Goal: Check status: Check status

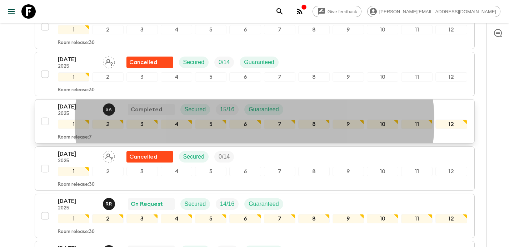
scroll to position [510, 0]
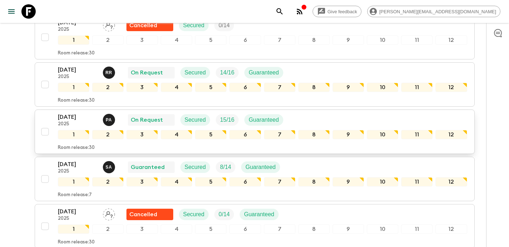
click at [73, 115] on p "[DATE]" at bounding box center [77, 117] width 39 height 9
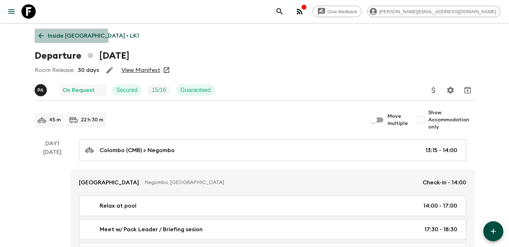
click at [44, 39] on icon at bounding box center [41, 36] width 8 height 8
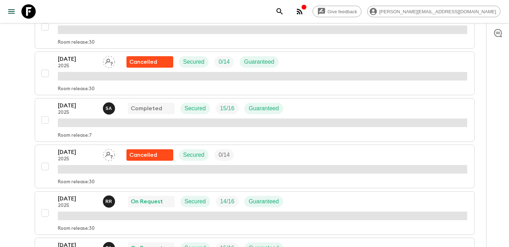
scroll to position [403, 0]
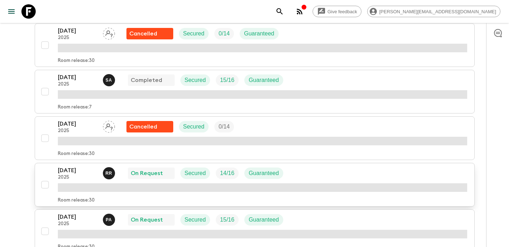
click at [63, 170] on p "[DATE]" at bounding box center [77, 170] width 39 height 9
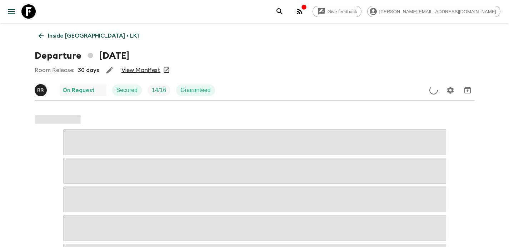
click at [139, 71] on link "View Manifest" at bounding box center [140, 69] width 39 height 7
